Goal: Task Accomplishment & Management: Use online tool/utility

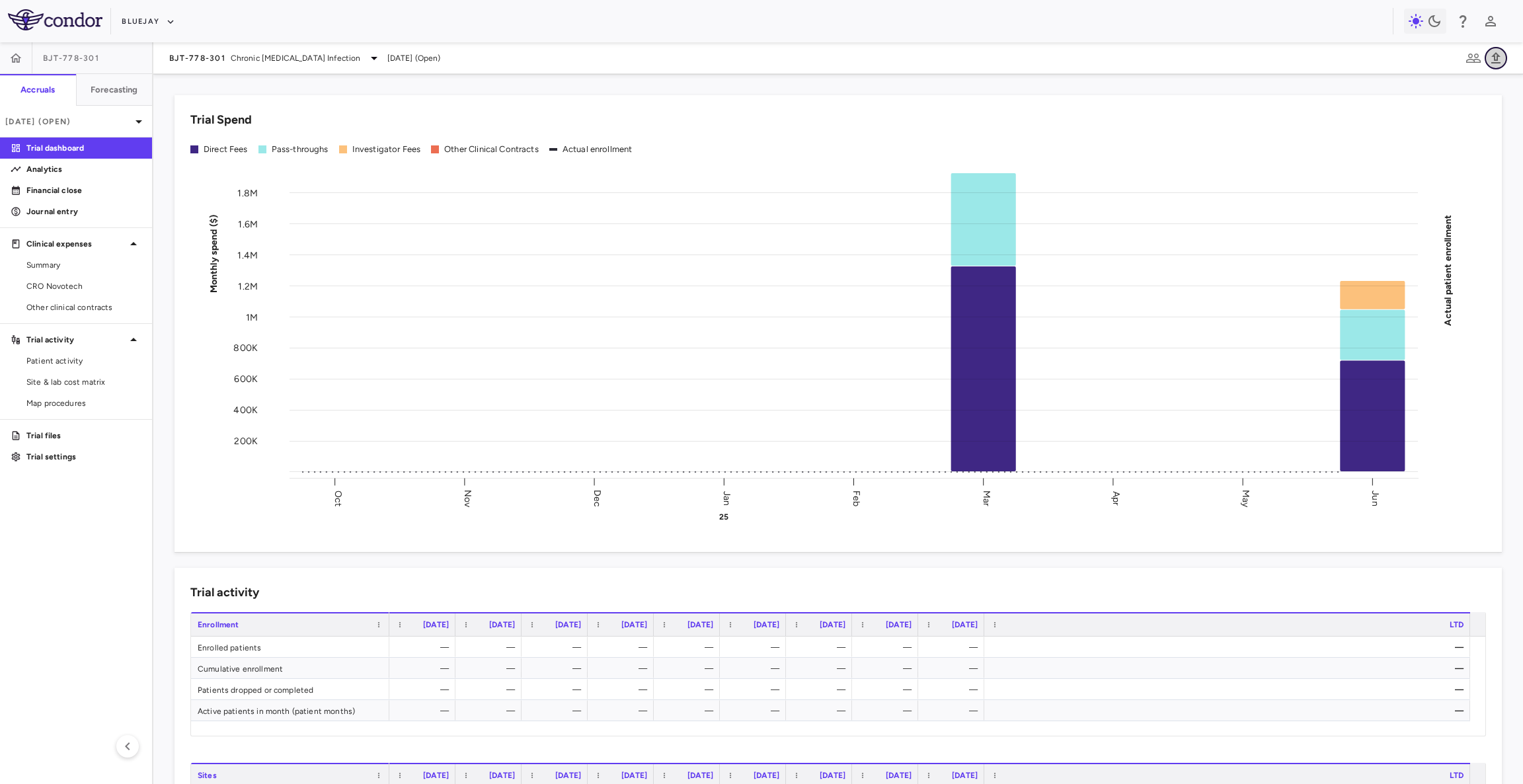
click at [1502, 55] on icon "button" at bounding box center [1496, 58] width 16 height 16
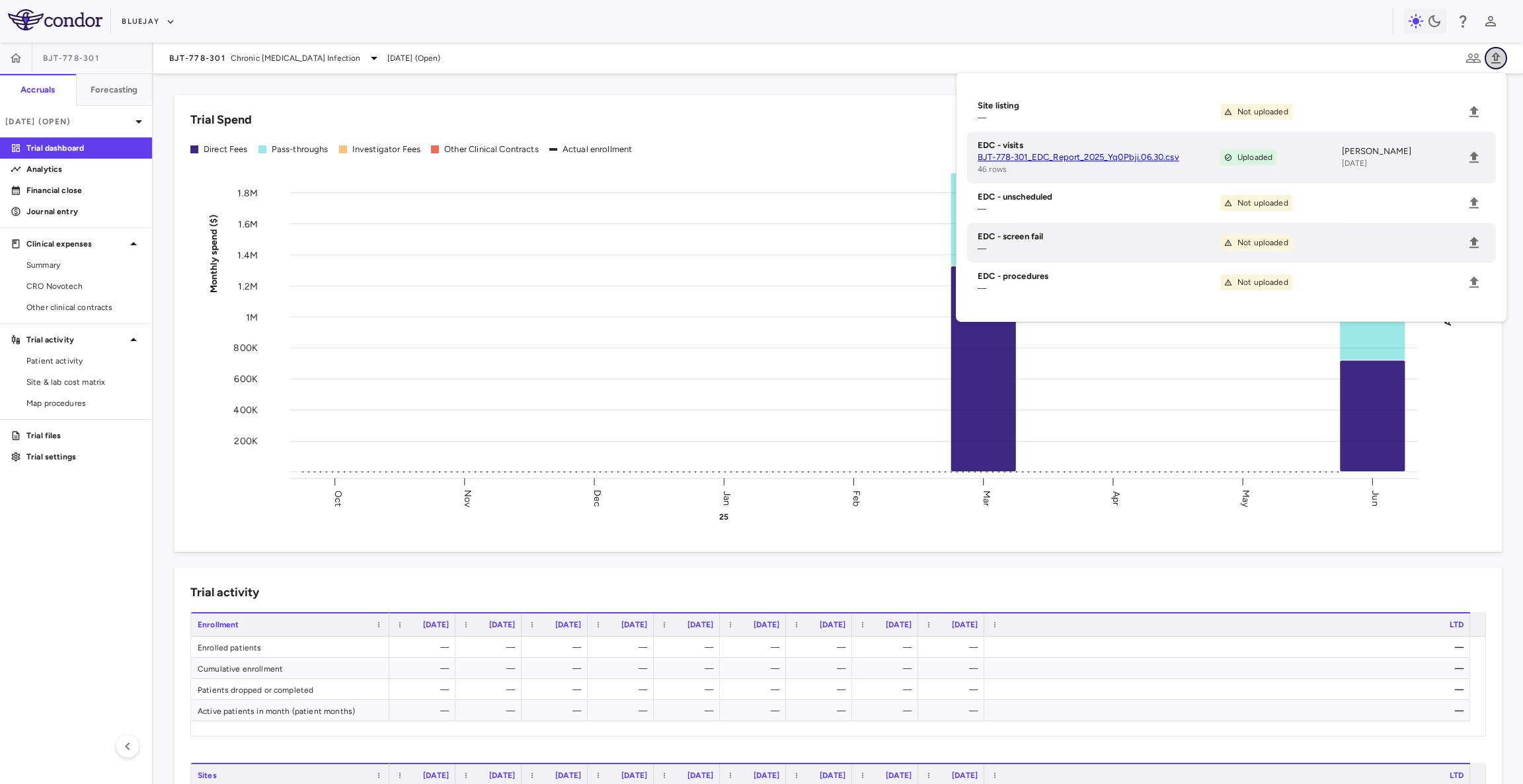
click at [1497, 60] on icon "button" at bounding box center [1495, 58] width 9 height 11
